Goal: Information Seeking & Learning: Learn about a topic

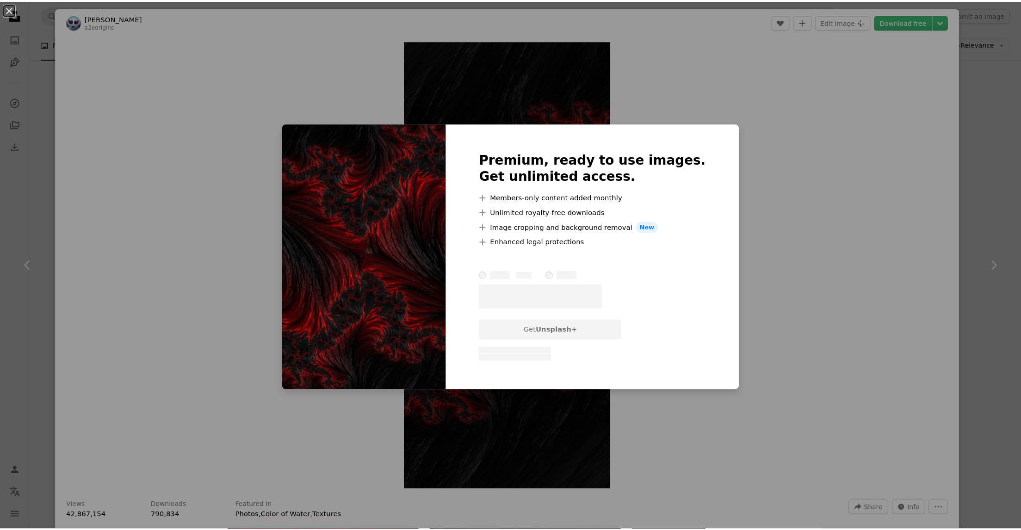
scroll to position [139, 0]
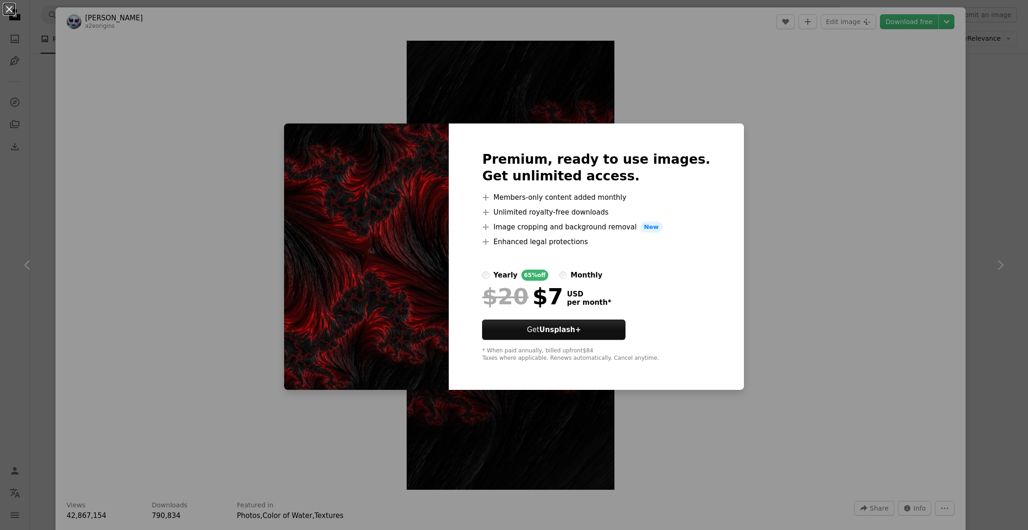
click at [754, 97] on div "An X shape Premium, ready to use images. Get unlimited access. A plus sign Memb…" at bounding box center [514, 265] width 1028 height 530
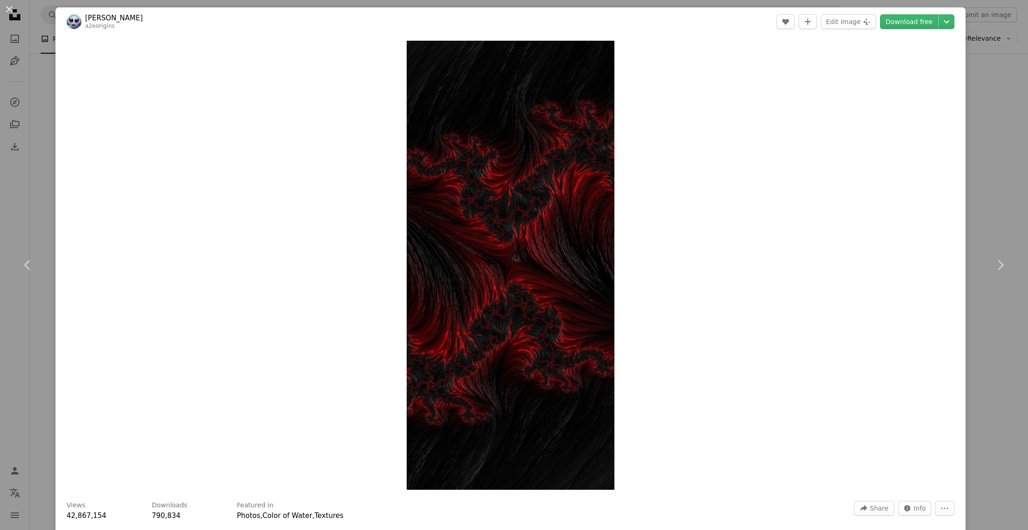
click at [1013, 44] on div "An X shape Chevron left Chevron right [PERSON_NAME] a2eorigins A heart A plus s…" at bounding box center [514, 265] width 1028 height 530
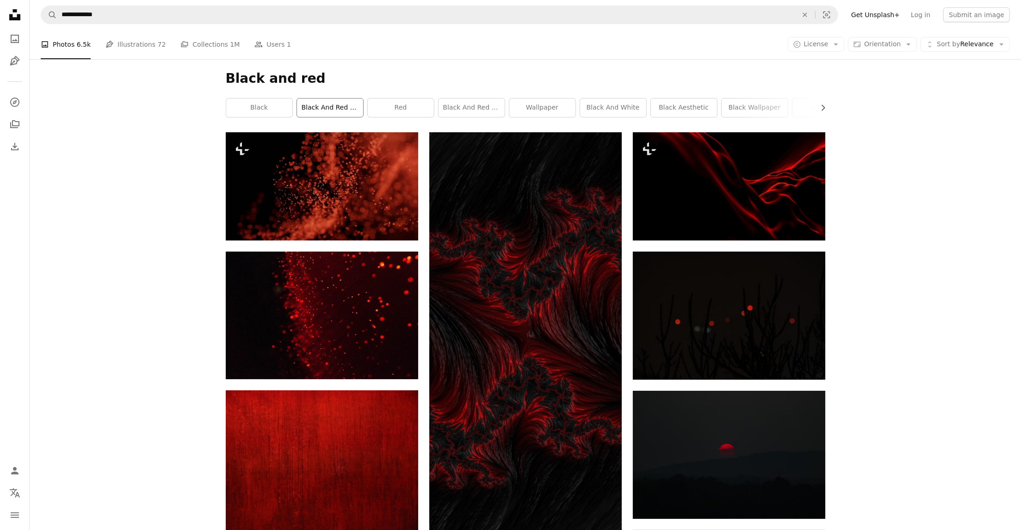
click at [348, 113] on link "black and red background" at bounding box center [330, 108] width 66 height 19
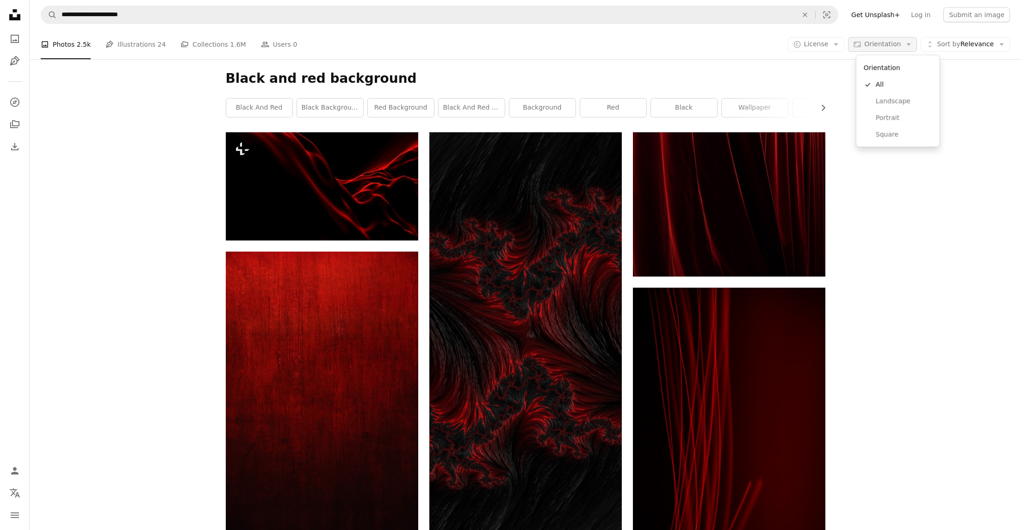
click at [901, 48] on span "Orientation" at bounding box center [883, 43] width 37 height 7
click at [906, 99] on span "Landscape" at bounding box center [904, 101] width 56 height 9
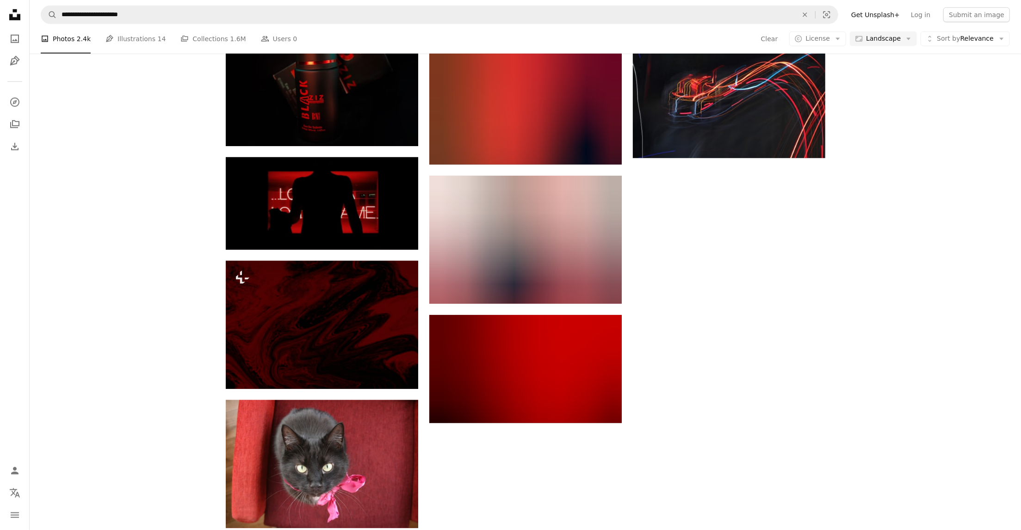
scroll to position [787, 0]
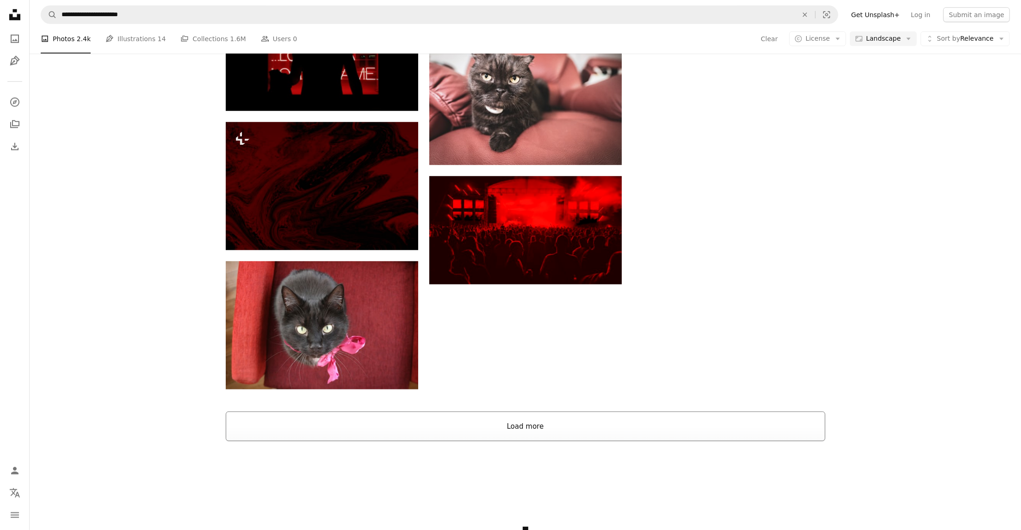
click at [582, 417] on button "Load more" at bounding box center [526, 427] width 600 height 30
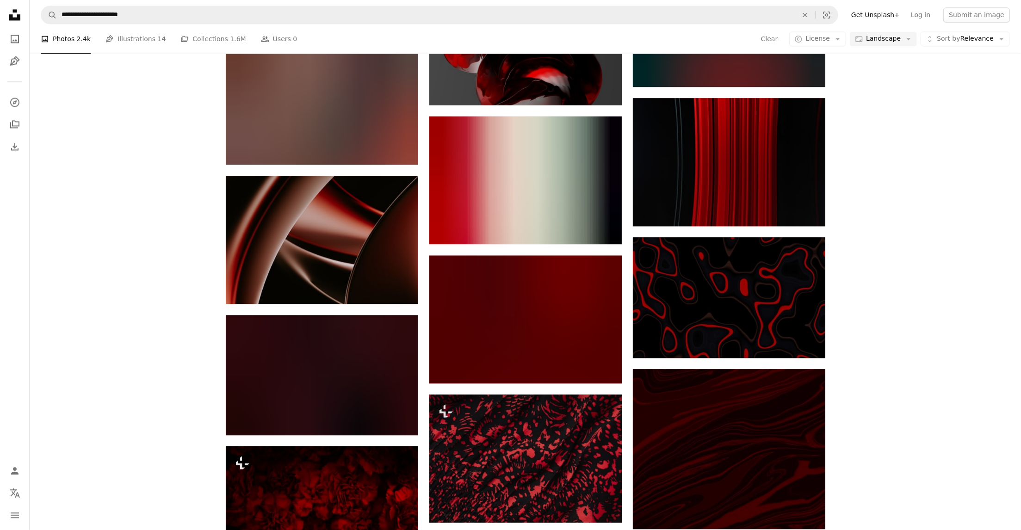
scroll to position [4998, 0]
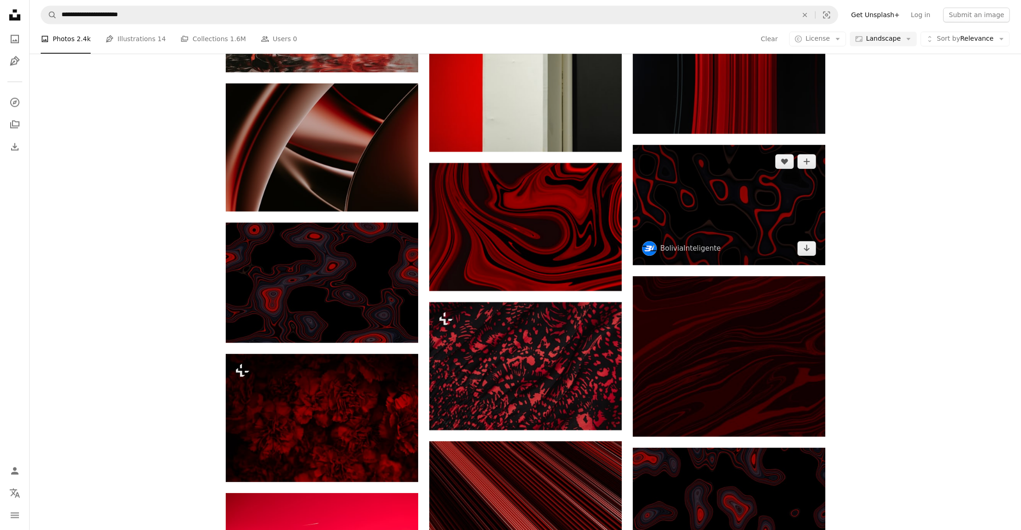
click at [764, 212] on img at bounding box center [729, 205] width 193 height 120
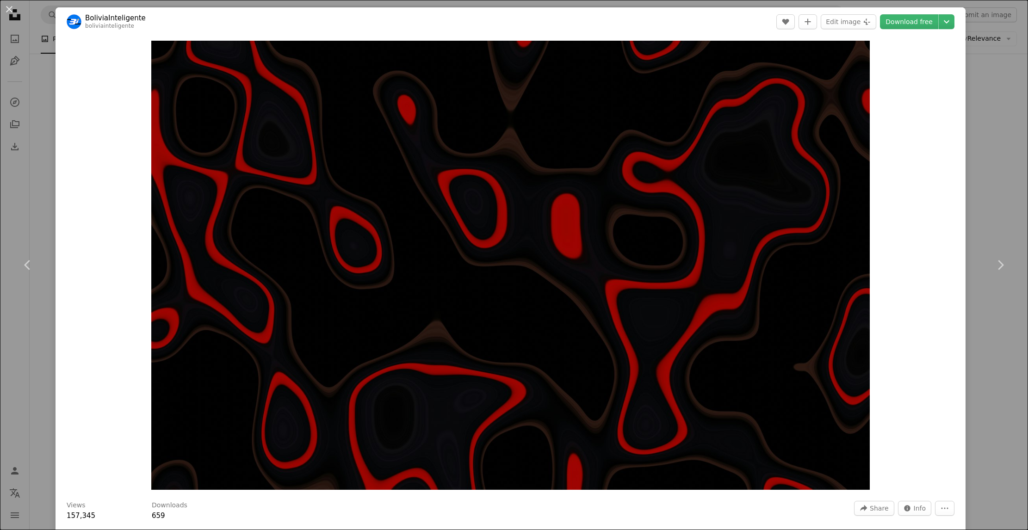
click at [996, 121] on div "An X shape Chevron left Chevron right BoliviaInteligente boliviainteligente A h…" at bounding box center [514, 265] width 1028 height 530
